Goal: Task Accomplishment & Management: Manage account settings

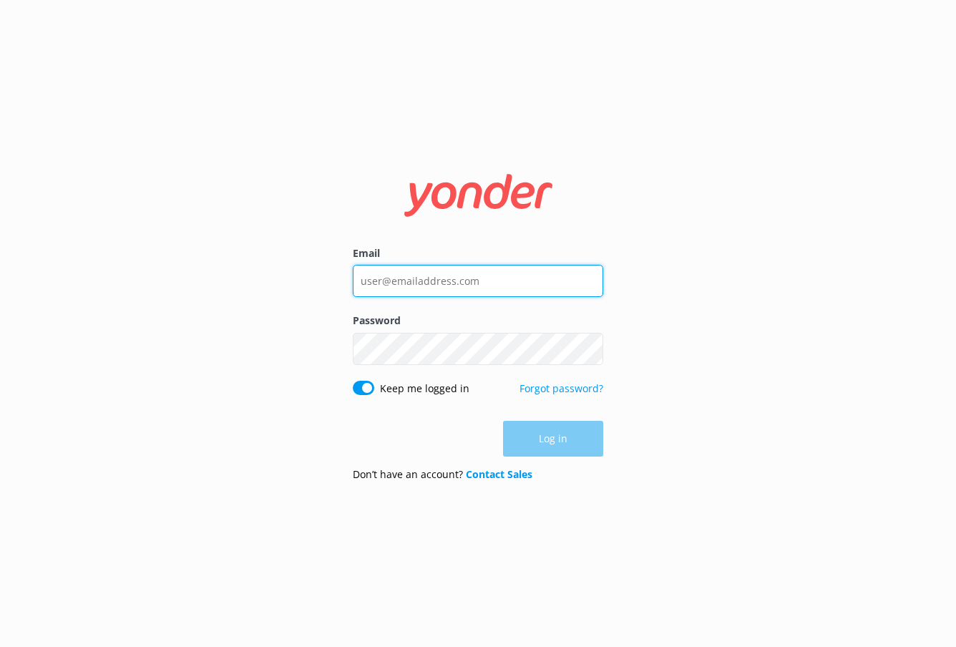
type input "[EMAIL_ADDRESS][DOMAIN_NAME]"
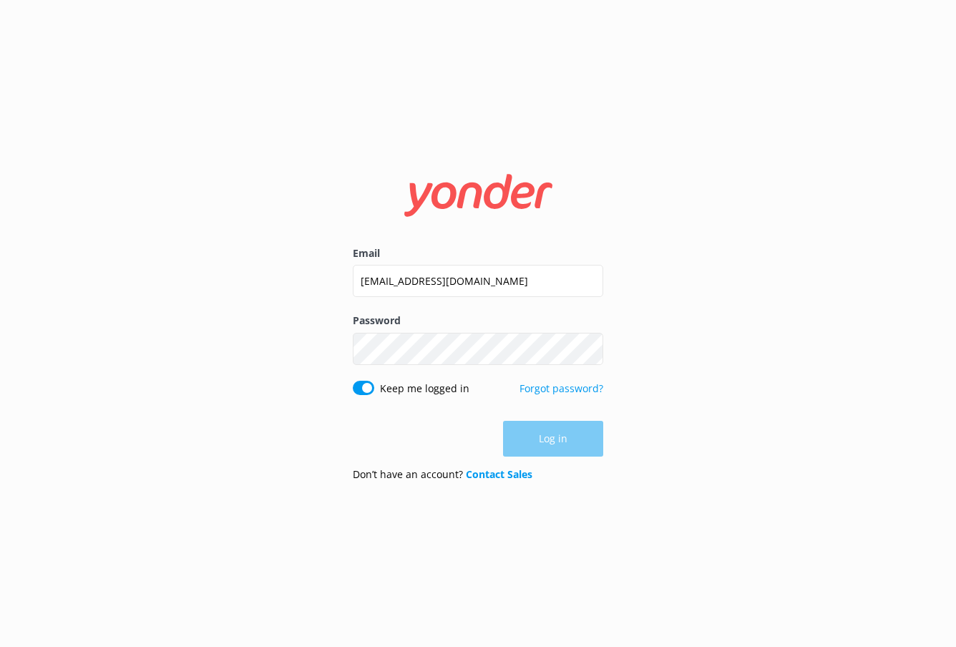
click at [577, 441] on div "Log in" at bounding box center [478, 439] width 250 height 36
